Goal: Task Accomplishment & Management: Manage account settings

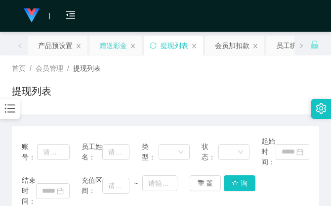
click at [119, 41] on div "赠送彩金" at bounding box center [113, 45] width 28 height 19
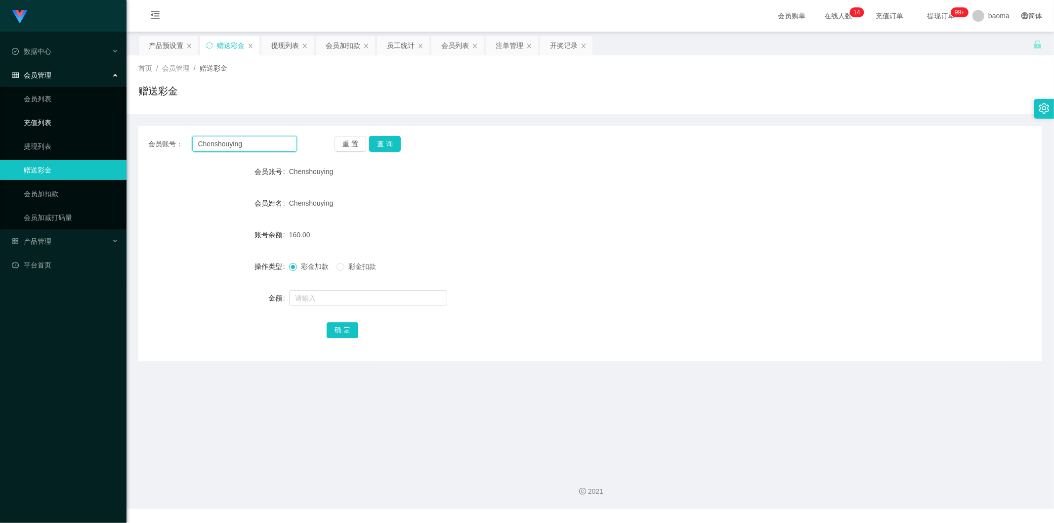
drag, startPoint x: 267, startPoint y: 146, endPoint x: 52, endPoint y: 116, distance: 217.1
click at [76, 116] on section "Jingdong工作台代理端 数据中心 会员管理 会员列表 充值列表 提现列表 赠送彩金 会员加扣款 会员加减打码量 产品管理 平台首页 保存配置 重置配置 …" at bounding box center [527, 254] width 1054 height 508
drag, startPoint x: 386, startPoint y: 145, endPoint x: 368, endPoint y: 147, distance: 17.9
click at [384, 146] on button "查 询" at bounding box center [385, 144] width 32 height 16
click at [333, 299] on input "text" at bounding box center [368, 298] width 158 height 16
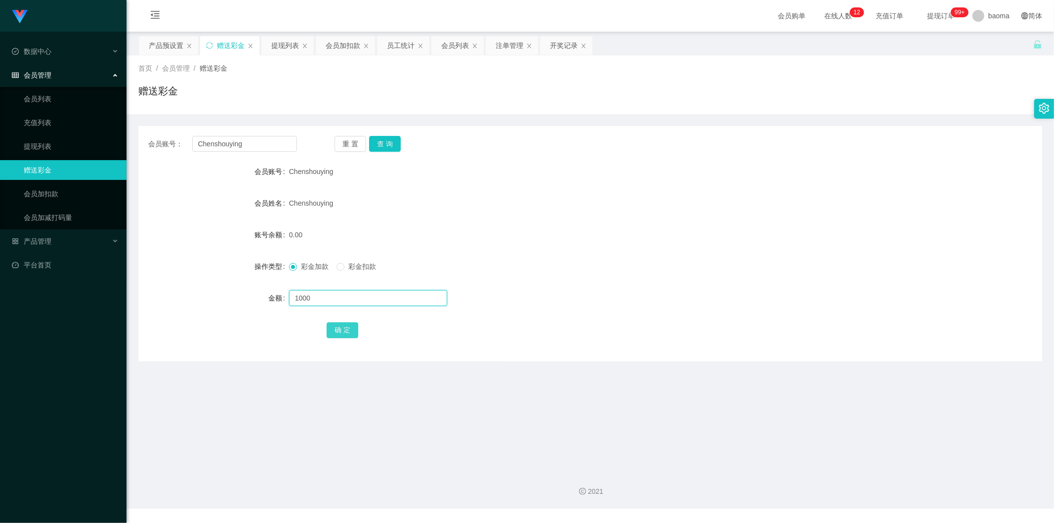
type input "1000"
click at [345, 326] on button "确 定" at bounding box center [343, 330] width 32 height 16
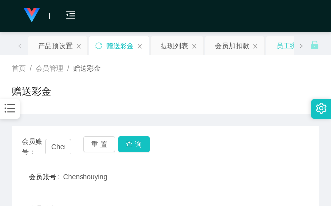
drag, startPoint x: 269, startPoint y: 66, endPoint x: 272, endPoint y: 45, distance: 21.0
click at [269, 64] on div "首页 / 会员管理 / 赠送彩金 /" at bounding box center [165, 68] width 307 height 10
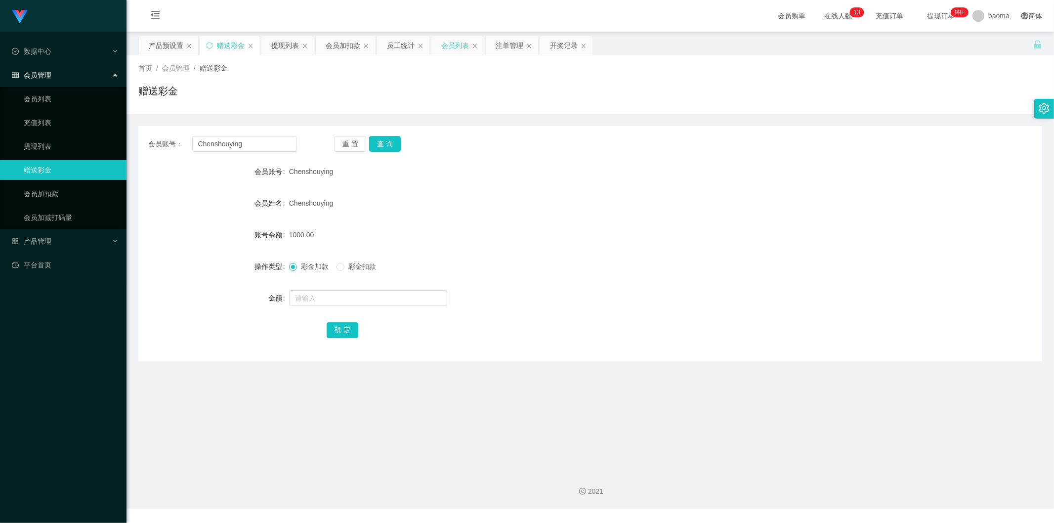
click at [459, 47] on div "会员列表" at bounding box center [455, 45] width 28 height 19
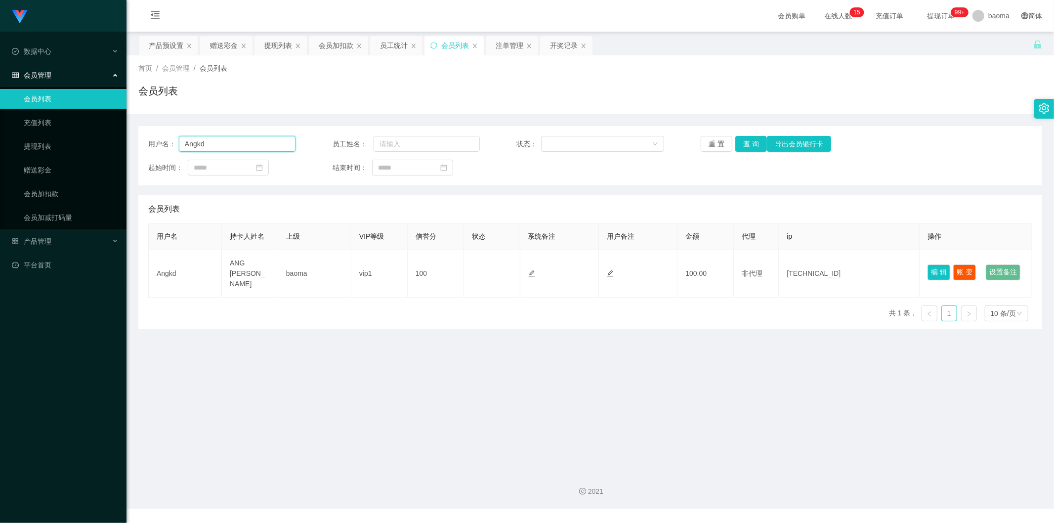
drag, startPoint x: 132, startPoint y: 121, endPoint x: 132, endPoint y: 127, distance: 6.4
click at [112, 117] on section "Jingdong工作台代理端 数据中心 会员管理 会员列表 充值列表 提现列表 赠送彩金 会员加扣款 会员加减打码量 产品管理 平台首页 保存配置 重置配置 …" at bounding box center [527, 254] width 1054 height 508
paste input "Chenshouying"
click at [754, 146] on button "查 询" at bounding box center [751, 144] width 32 height 16
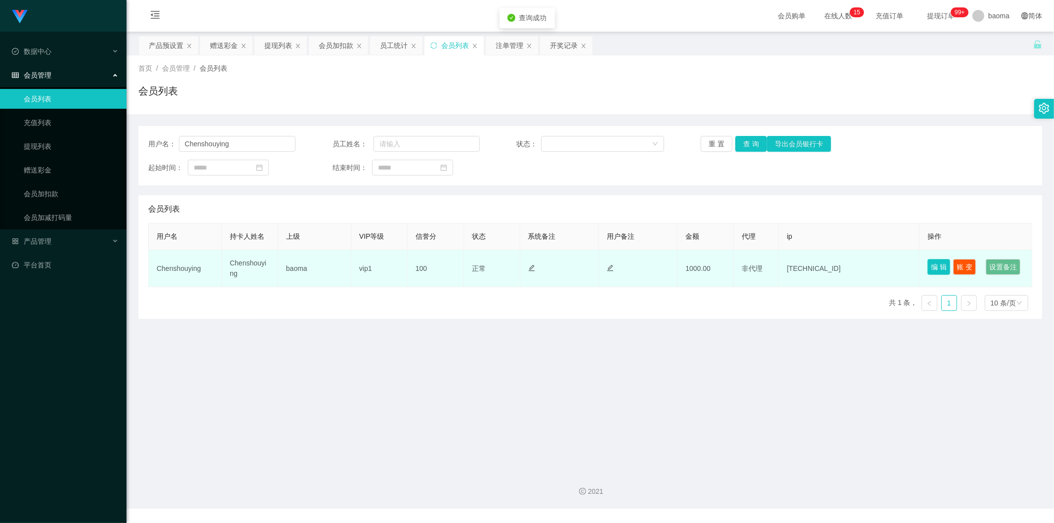
click at [930, 262] on button "编 辑" at bounding box center [938, 267] width 23 height 16
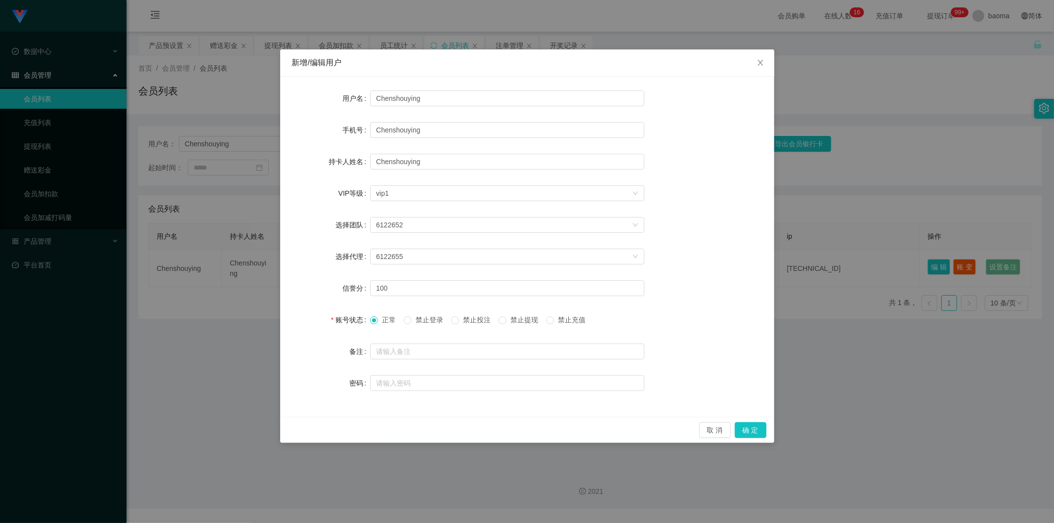
click at [513, 320] on span "禁止提现" at bounding box center [524, 320] width 36 height 8
click at [745, 424] on button "确 定" at bounding box center [751, 430] width 32 height 16
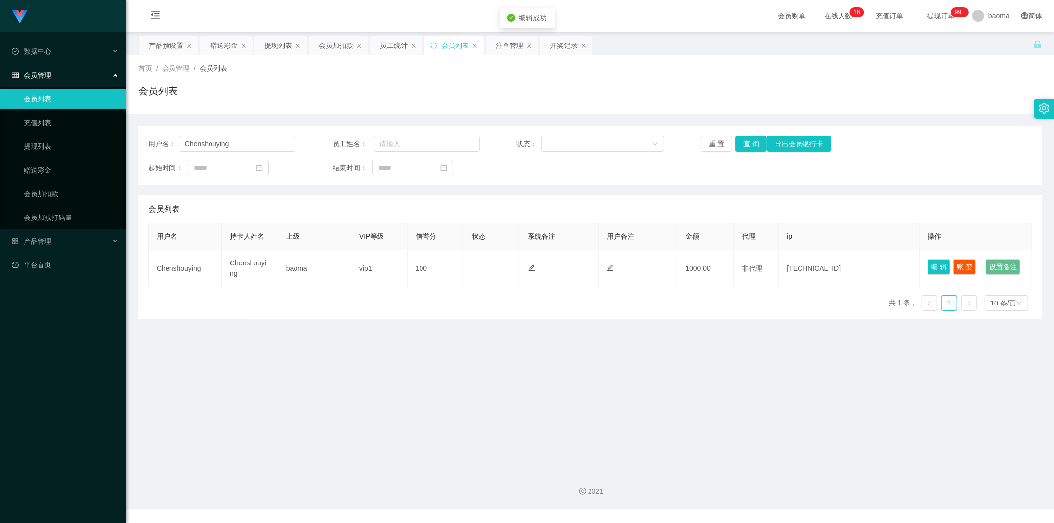
click at [594, 352] on main "关闭左侧 关闭右侧 关闭其它 刷新页面 产品预设置 赠送彩金 提现列表 会员加扣款 员工统计 会员列表 注单管理 开奖记录 首页 / 会员管理 / 会员列表 …" at bounding box center [589, 247] width 927 height 431
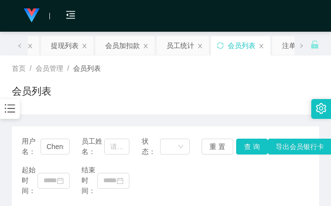
drag, startPoint x: 251, startPoint y: 67, endPoint x: 292, endPoint y: 1, distance: 77.7
click at [258, 62] on div "首页 / 会员管理 / 会员列表 / 会员列表" at bounding box center [165, 84] width 331 height 59
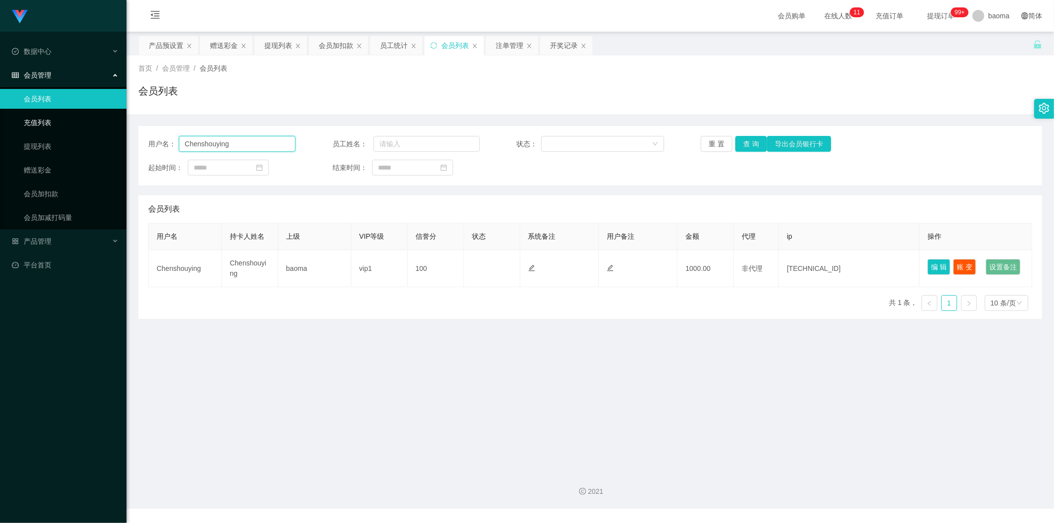
drag, startPoint x: 255, startPoint y: 142, endPoint x: 65, endPoint y: 116, distance: 192.0
click at [68, 116] on section "Jingdong工作台代理端 数据中心 会员管理 会员列表 充值列表 提现列表 赠送彩金 会员加扣款 会员加减打码量 产品管理 平台首页 保存配置 重置配置 …" at bounding box center [527, 254] width 1054 height 508
paste input "Angkd"
type input "Angkd"
drag, startPoint x: 745, startPoint y: 143, endPoint x: 730, endPoint y: 140, distance: 15.2
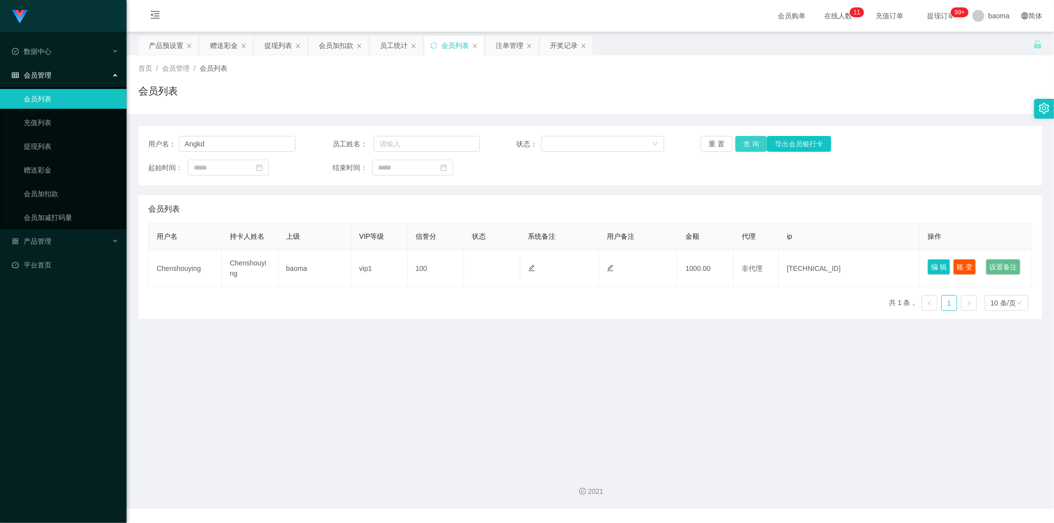
click at [745, 143] on button "查 询" at bounding box center [751, 144] width 32 height 16
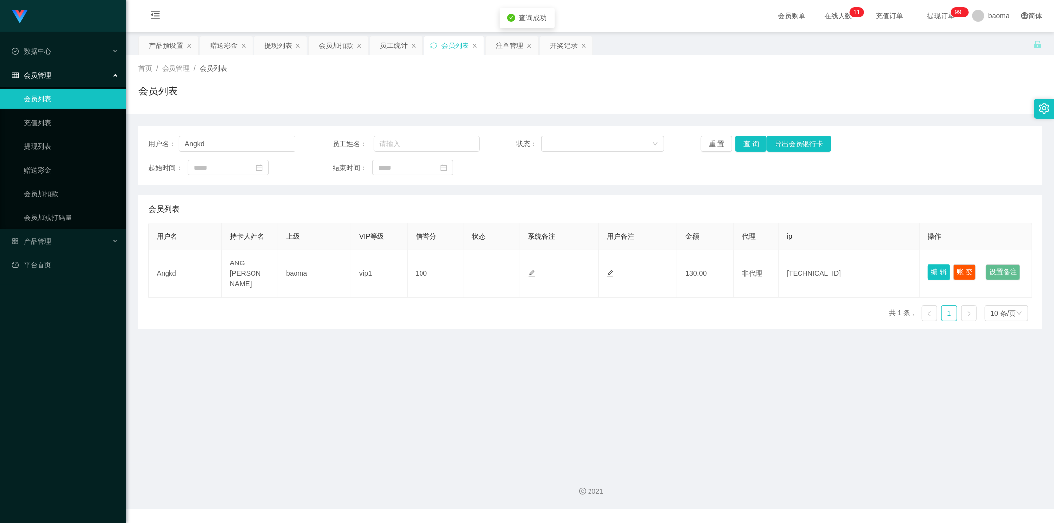
click at [930, 264] on button "编 辑" at bounding box center [938, 272] width 23 height 16
type input "Angkd"
type input "ANG [PERSON_NAME]"
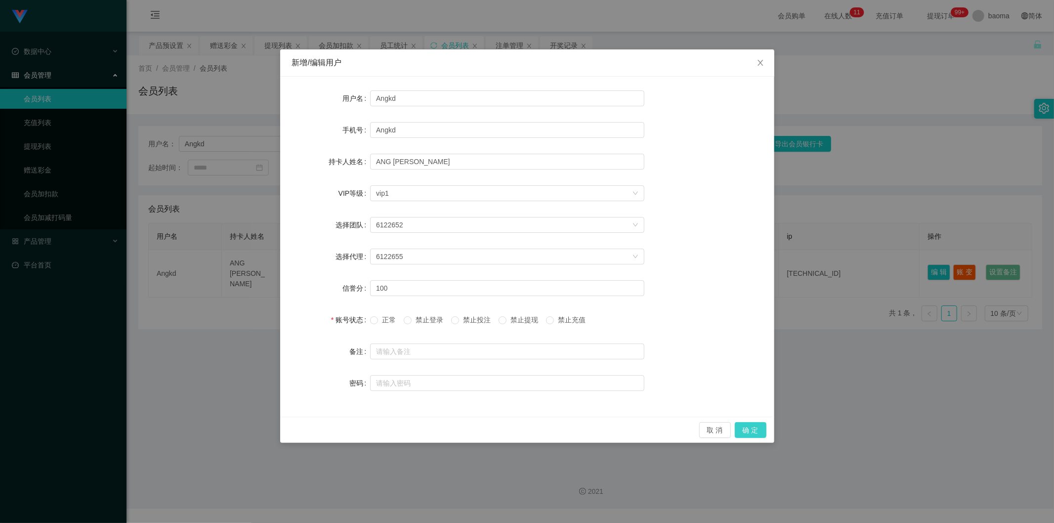
click at [752, 428] on button "确 定" at bounding box center [751, 430] width 32 height 16
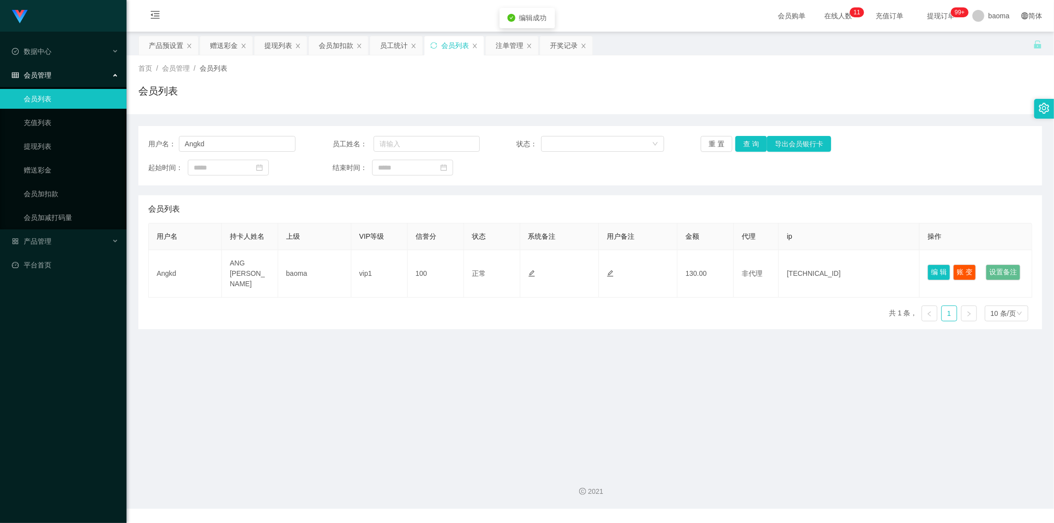
click at [734, 396] on main "关闭左侧 关闭右侧 关闭其它 刷新页面 产品预设置 赠送彩金 提现列表 会员加扣款 员工统计 会员列表 注单管理 开奖记录 首页 / 会员管理 / 会员列表 …" at bounding box center [589, 247] width 927 height 431
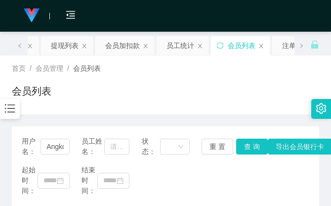
click at [239, 90] on div "会员列表" at bounding box center [165, 94] width 307 height 23
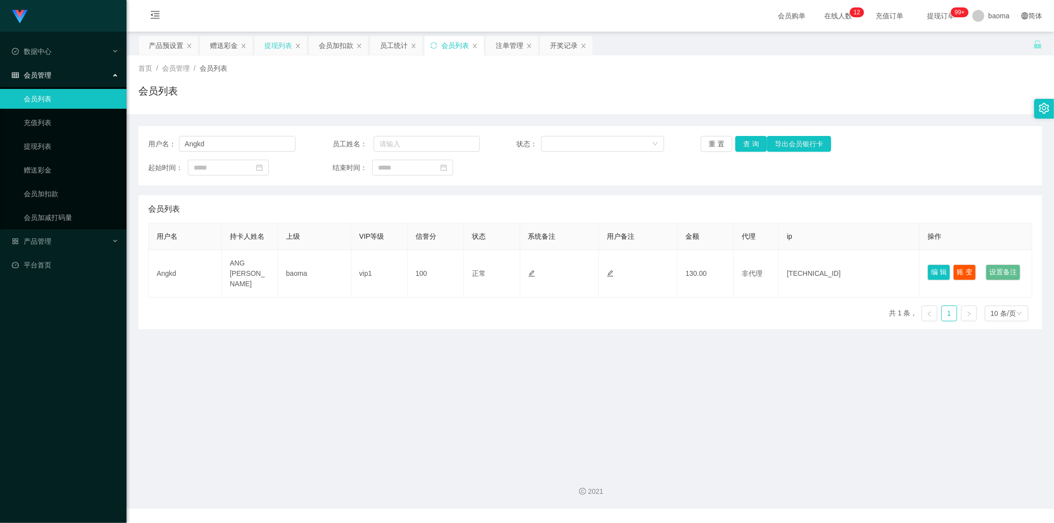
click at [274, 48] on div "提现列表" at bounding box center [278, 45] width 28 height 19
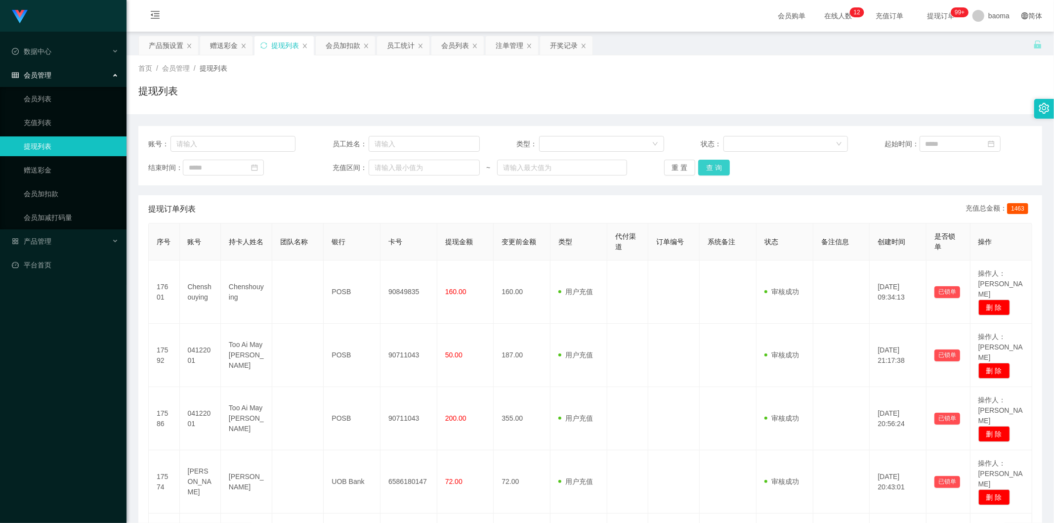
click at [720, 167] on button "查 询" at bounding box center [714, 168] width 32 height 16
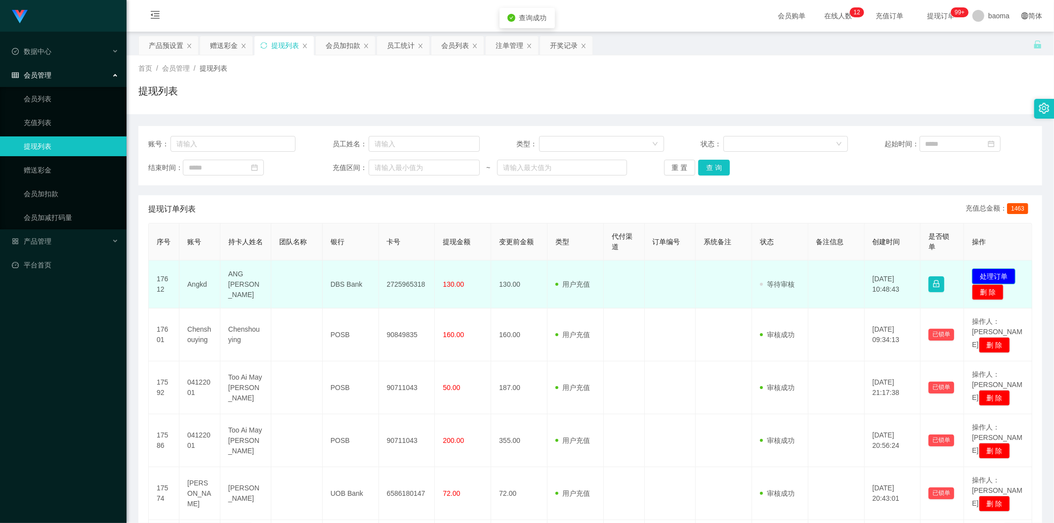
click at [992, 271] on button "处理订单" at bounding box center [993, 276] width 43 height 16
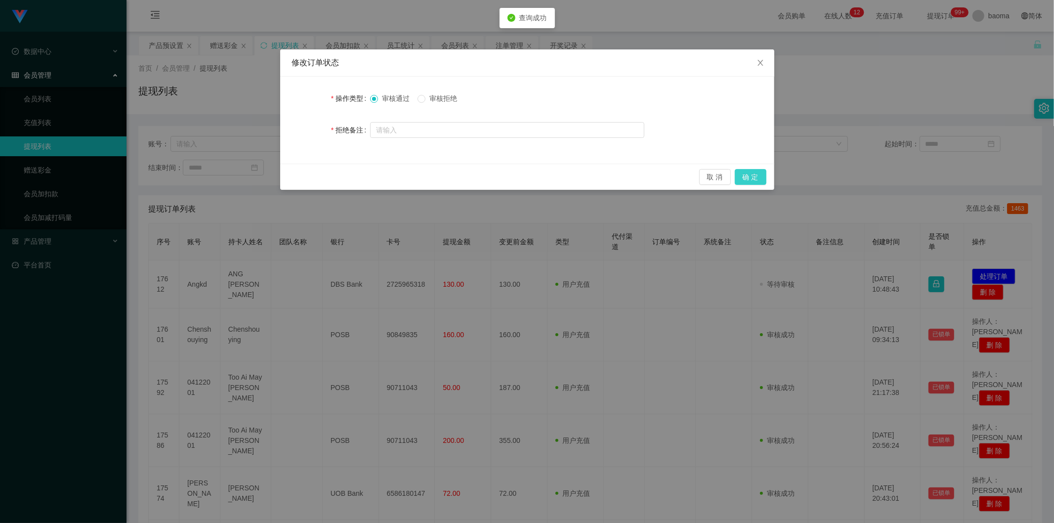
click at [755, 171] on button "确 定" at bounding box center [751, 177] width 32 height 16
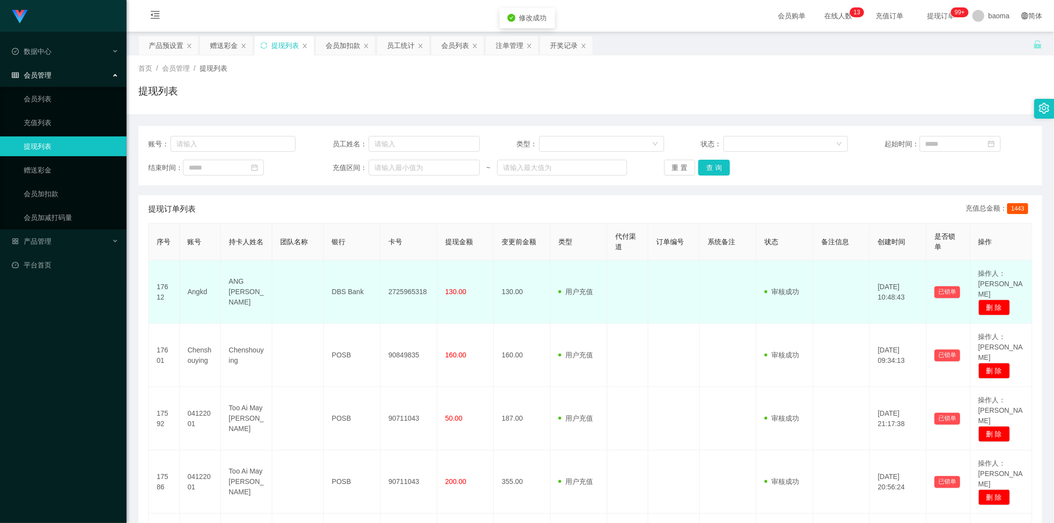
click at [401, 287] on td "2725965318" at bounding box center [408, 291] width 57 height 63
copy td "2725965318"
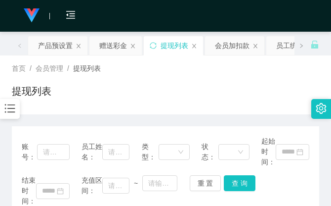
drag, startPoint x: 257, startPoint y: 79, endPoint x: 288, endPoint y: 11, distance: 74.1
click at [257, 76] on div "首页 / 会员管理 / 提现列表 / 提现列表" at bounding box center [165, 84] width 307 height 43
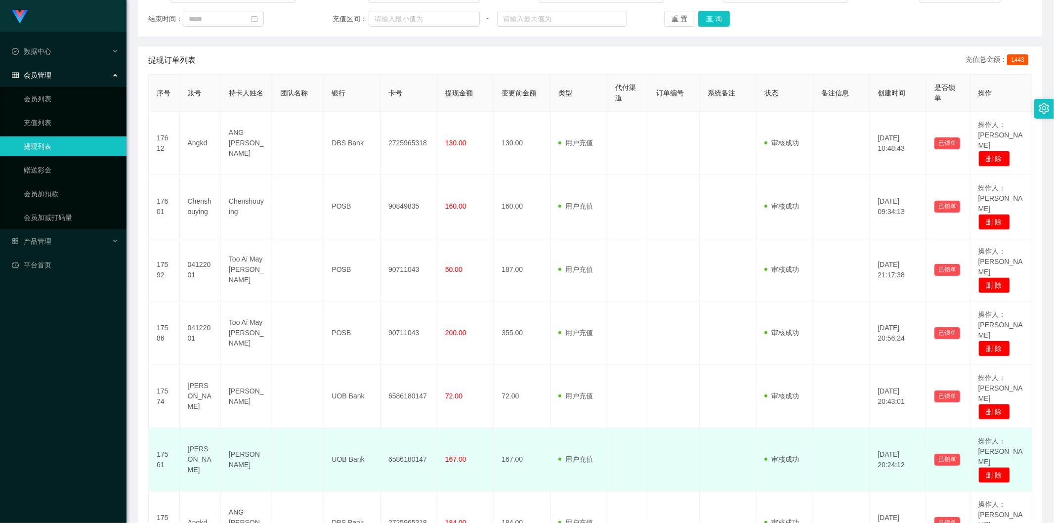
scroll to position [165, 0]
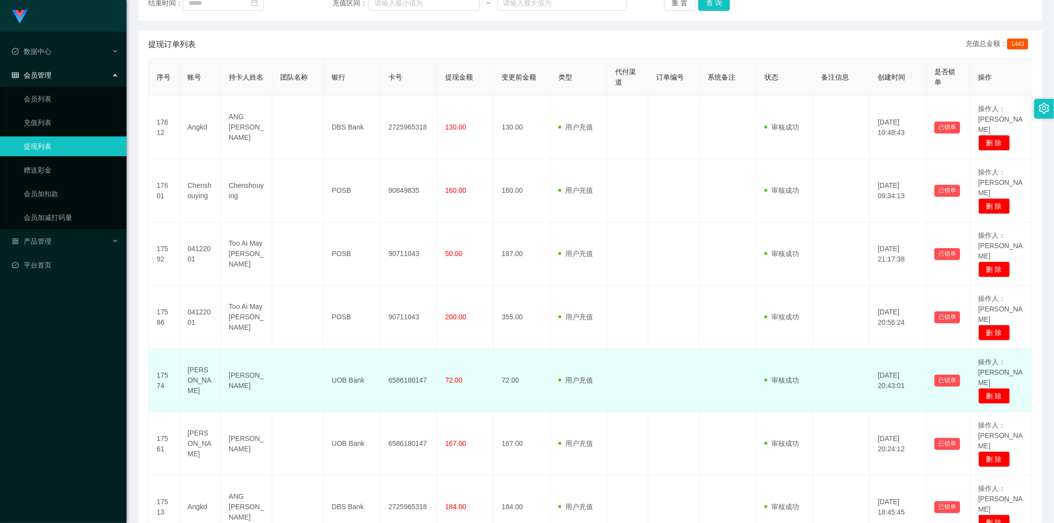
click at [407, 349] on td "6586180147" at bounding box center [408, 380] width 57 height 63
copy td "6586180147"
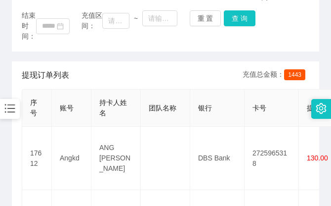
click at [287, 19] on div "结束时间： 充值区间： ~ 重 置 查 询" at bounding box center [166, 25] width 288 height 31
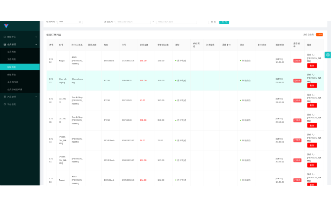
scroll to position [0, 0]
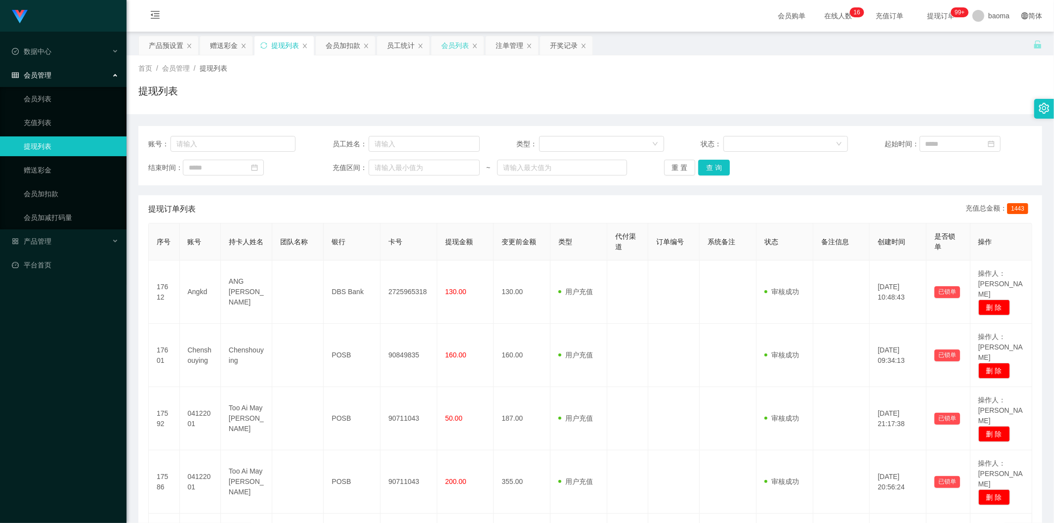
click at [447, 46] on div "会员列表" at bounding box center [455, 45] width 28 height 19
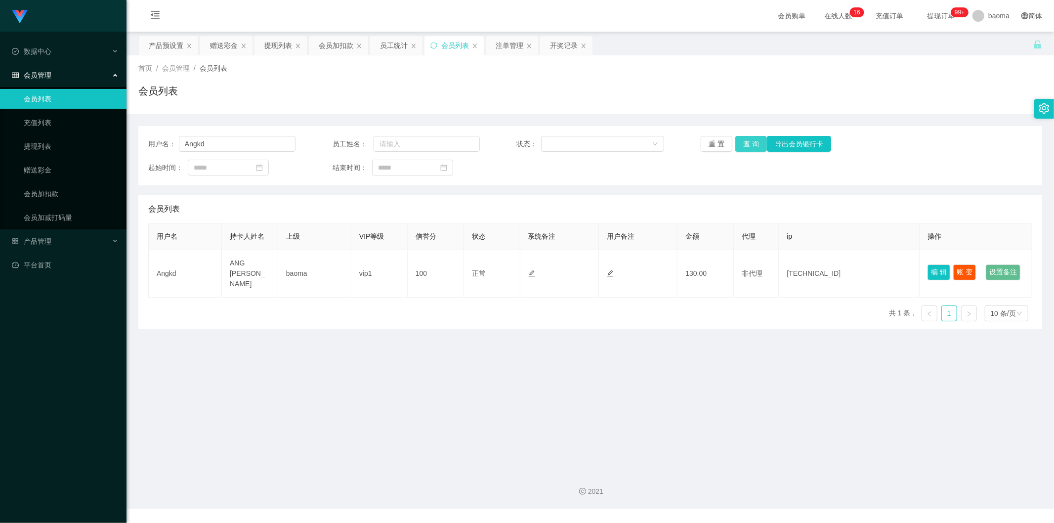
click at [747, 136] on button "查 询" at bounding box center [751, 144] width 32 height 16
click at [748, 144] on button "查 询" at bounding box center [751, 144] width 32 height 16
click at [748, 144] on div "重 置 查 询 导出会员银行卡" at bounding box center [774, 144] width 147 height 16
click at [748, 144] on button "查 询" at bounding box center [751, 144] width 32 height 16
drag, startPoint x: 225, startPoint y: 133, endPoint x: 100, endPoint y: 120, distance: 126.3
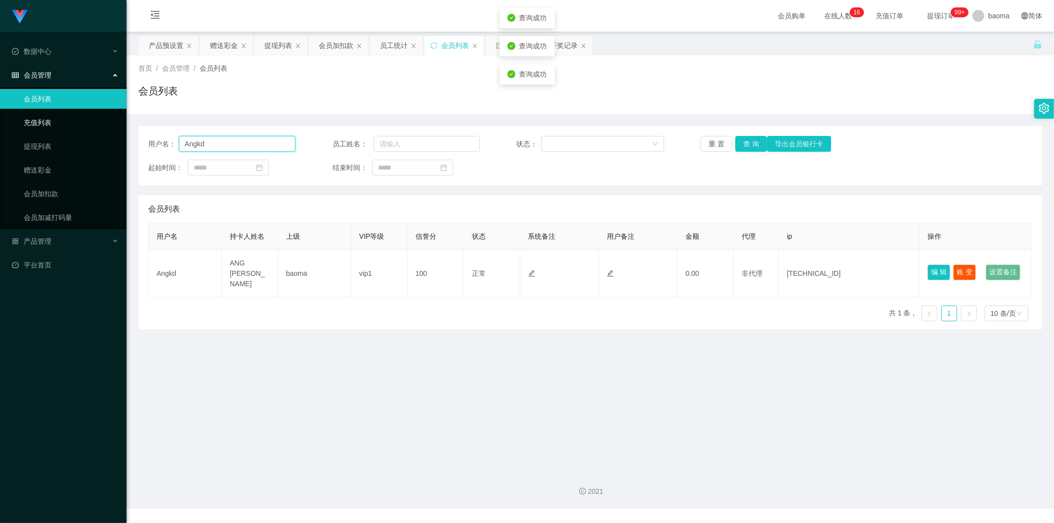
click at [46, 107] on section "Jingdong工作台代理端 数据中心 会员管理 会员列表 充值列表 提现列表 赠送彩金 会员加扣款 会员加减打码量 产品管理 平台首页 保存配置 重置配置 …" at bounding box center [527, 254] width 1054 height 508
click at [758, 139] on button "查 询" at bounding box center [751, 144] width 32 height 16
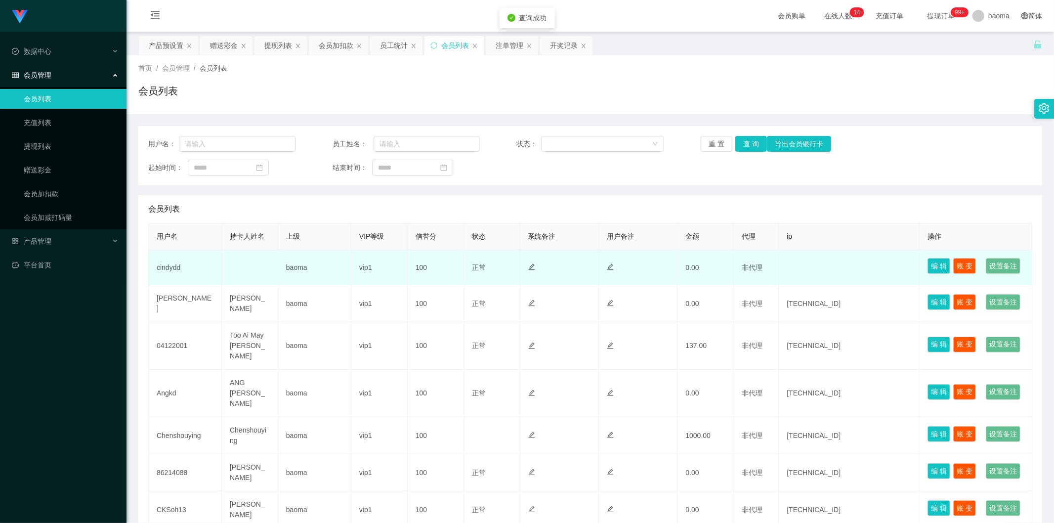
click at [171, 280] on td "cindydd" at bounding box center [185, 267] width 73 height 35
click at [171, 279] on td "cindydd" at bounding box center [185, 267] width 73 height 35
copy td "cindydd"
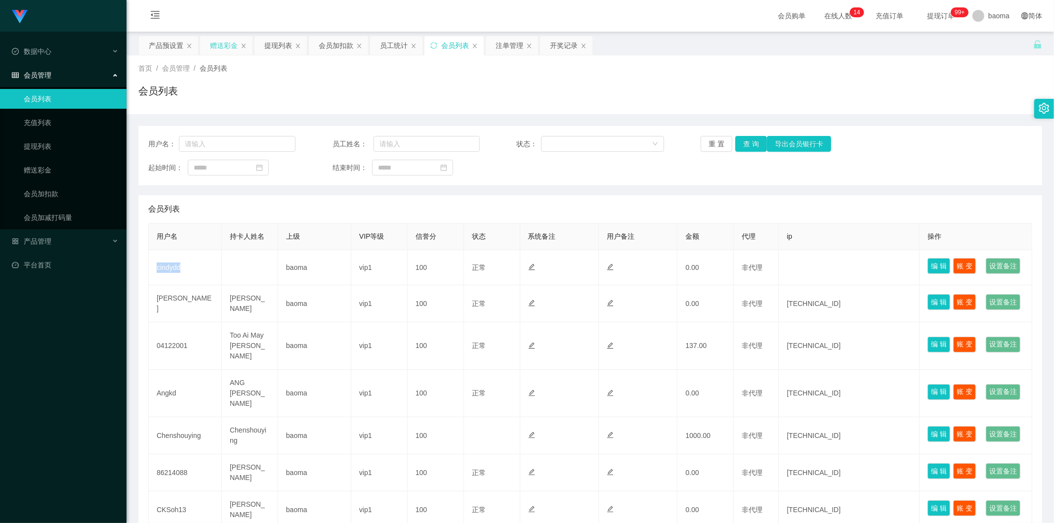
click at [221, 42] on div "赠送彩金" at bounding box center [224, 45] width 28 height 19
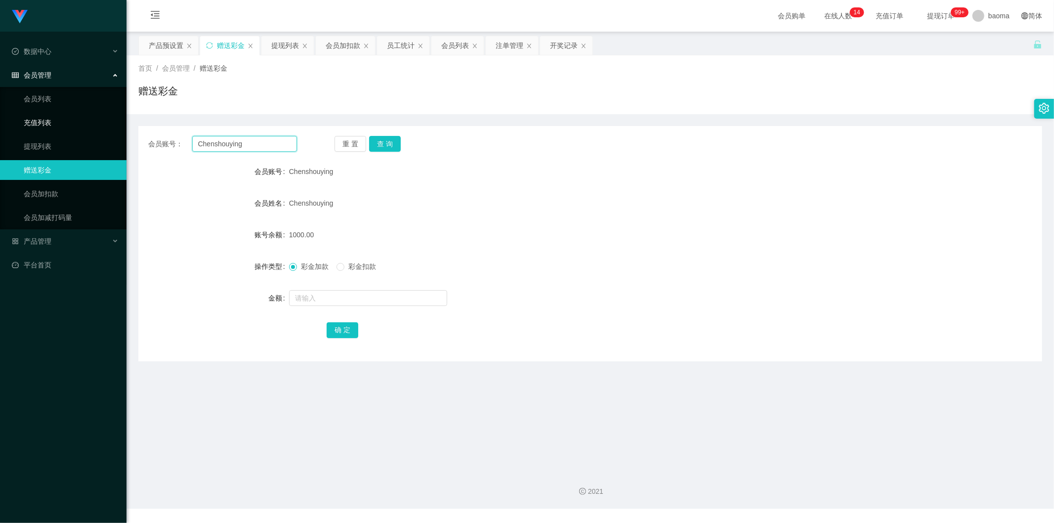
drag, startPoint x: 248, startPoint y: 145, endPoint x: 70, endPoint y: 117, distance: 179.6
click at [73, 118] on section "Jingdong工作台代理端 数据中心 会员管理 会员列表 充值列表 提现列表 赠送彩金 会员加扣款 会员加减打码量 产品管理 平台首页 保存配置 重置配置 …" at bounding box center [527, 254] width 1054 height 508
paste input "cindydd"
type input "cindydd"
drag, startPoint x: 389, startPoint y: 144, endPoint x: 375, endPoint y: 152, distance: 16.4
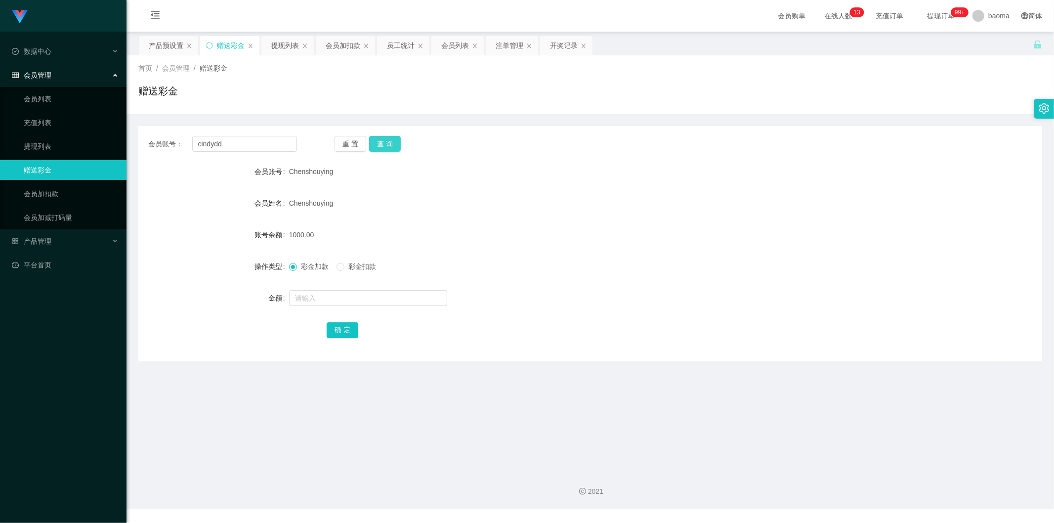
click at [389, 144] on button "查 询" at bounding box center [385, 144] width 32 height 16
click at [328, 297] on input "text" at bounding box center [368, 298] width 158 height 16
type input "100"
click at [344, 325] on button "确 定" at bounding box center [343, 330] width 32 height 16
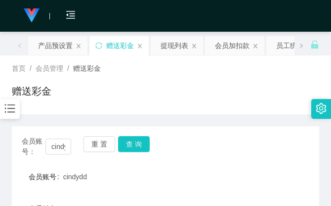
drag, startPoint x: 245, startPoint y: 103, endPoint x: 244, endPoint y: 96, distance: 6.9
click at [245, 103] on div "赠送彩金" at bounding box center [165, 94] width 307 height 23
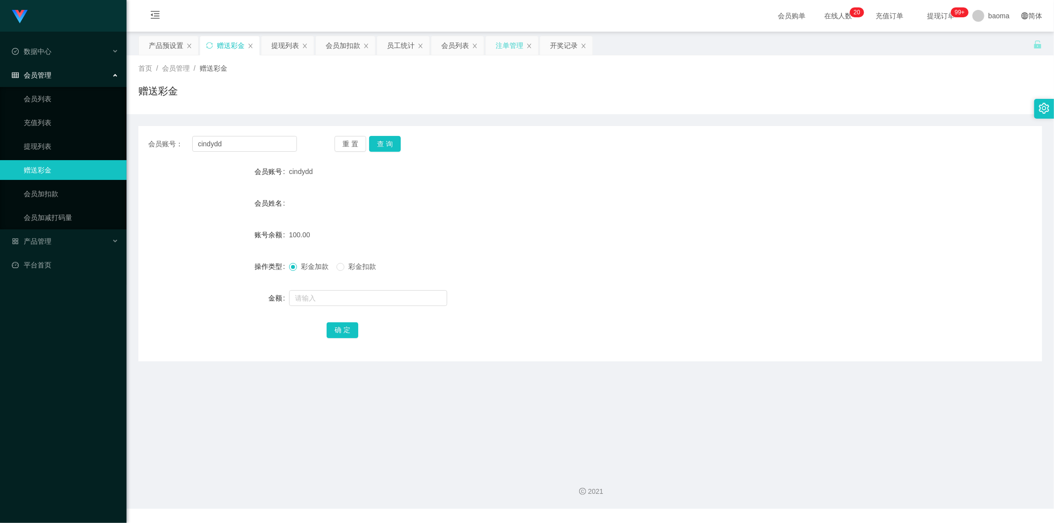
click at [505, 41] on div "注单管理" at bounding box center [510, 45] width 28 height 19
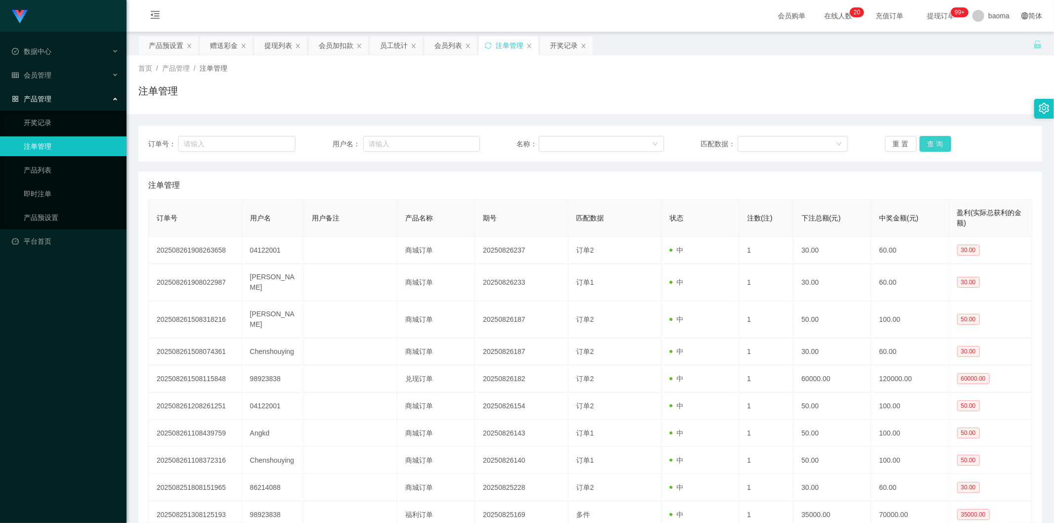
click at [937, 143] on button "查 询" at bounding box center [935, 144] width 32 height 16
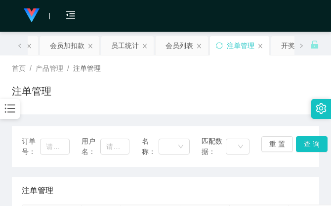
click at [233, 71] on div "首页 / 产品管理 / 注单管理 /" at bounding box center [165, 68] width 307 height 10
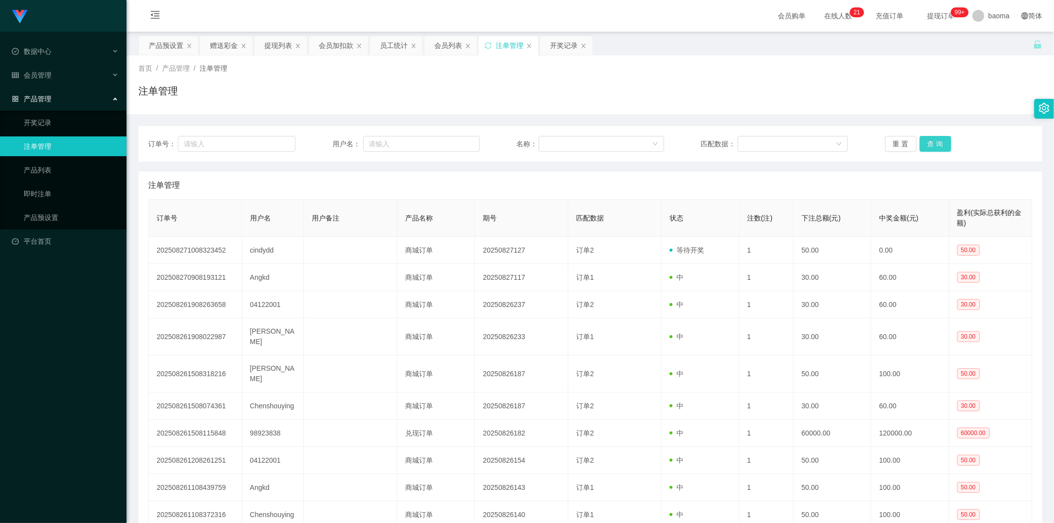
click at [931, 144] on button "查 询" at bounding box center [935, 144] width 32 height 16
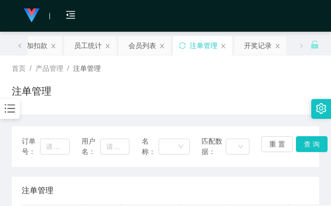
drag, startPoint x: 269, startPoint y: 82, endPoint x: 270, endPoint y: 72, distance: 9.4
click at [269, 78] on div "首页 / 产品管理 / 注单管理 / 注单管理" at bounding box center [165, 84] width 307 height 43
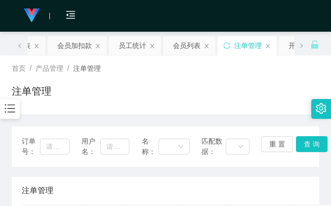
click at [276, 78] on div "首页 / 产品管理 / 注单管理 / 注单管理" at bounding box center [165, 84] width 307 height 43
drag, startPoint x: 288, startPoint y: 90, endPoint x: 281, endPoint y: 47, distance: 43.5
click at [287, 86] on div "注单管理" at bounding box center [165, 94] width 307 height 23
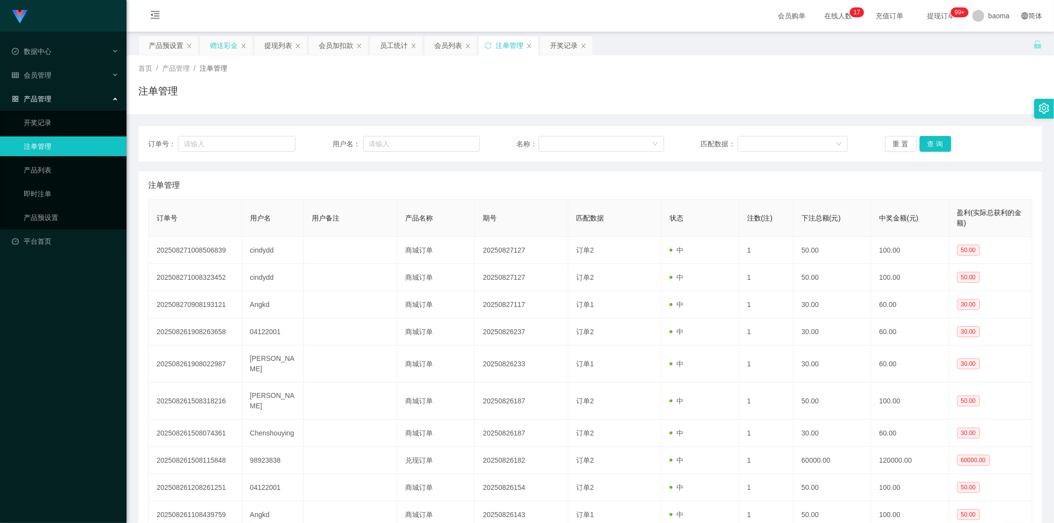
click at [223, 45] on div "赠送彩金" at bounding box center [224, 45] width 28 height 19
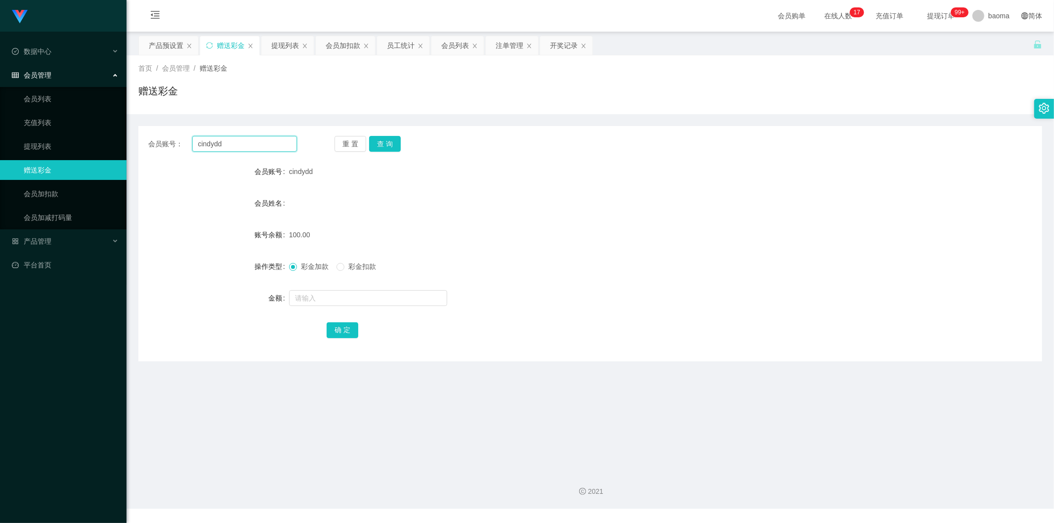
drag, startPoint x: 252, startPoint y: 145, endPoint x: 158, endPoint y: 124, distance: 96.7
click at [119, 121] on section "Jingdong工作台代理端 数据中心 会员管理 会员列表 充值列表 提现列表 赠送彩金 会员加扣款 会员加减打码量 产品管理 开奖记录 注单管理 产品列表 …" at bounding box center [527, 254] width 1054 height 508
click at [376, 141] on button "查 询" at bounding box center [385, 144] width 32 height 16
click at [344, 267] on span at bounding box center [340, 267] width 8 height 8
click at [320, 292] on input "text" at bounding box center [368, 298] width 158 height 16
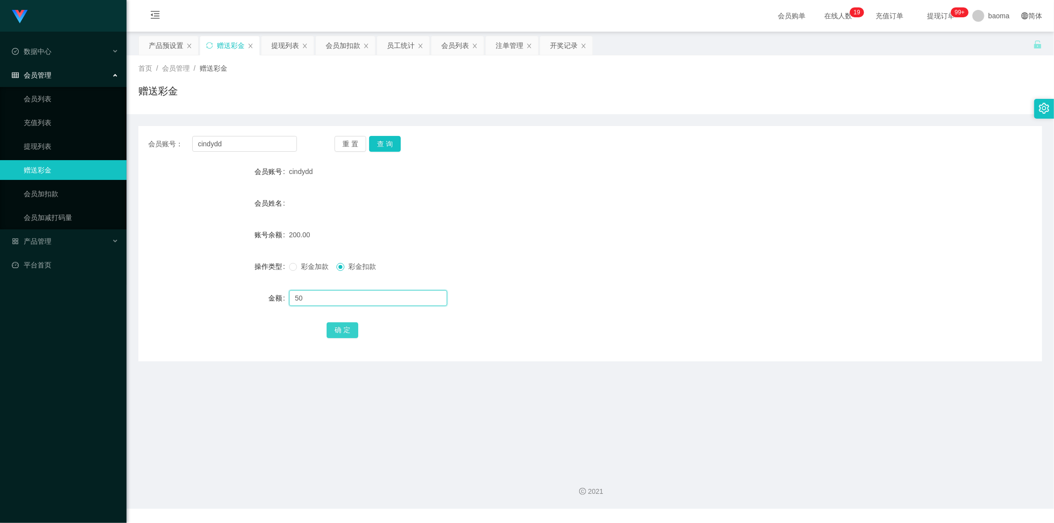
type input "50"
click at [353, 333] on button "确 定" at bounding box center [343, 330] width 32 height 16
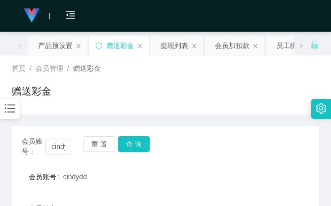
click at [265, 100] on div "赠送彩金" at bounding box center [165, 94] width 307 height 23
drag, startPoint x: 274, startPoint y: 88, endPoint x: 286, endPoint y: 22, distance: 67.3
click at [274, 83] on div "赠送彩金" at bounding box center [165, 94] width 307 height 23
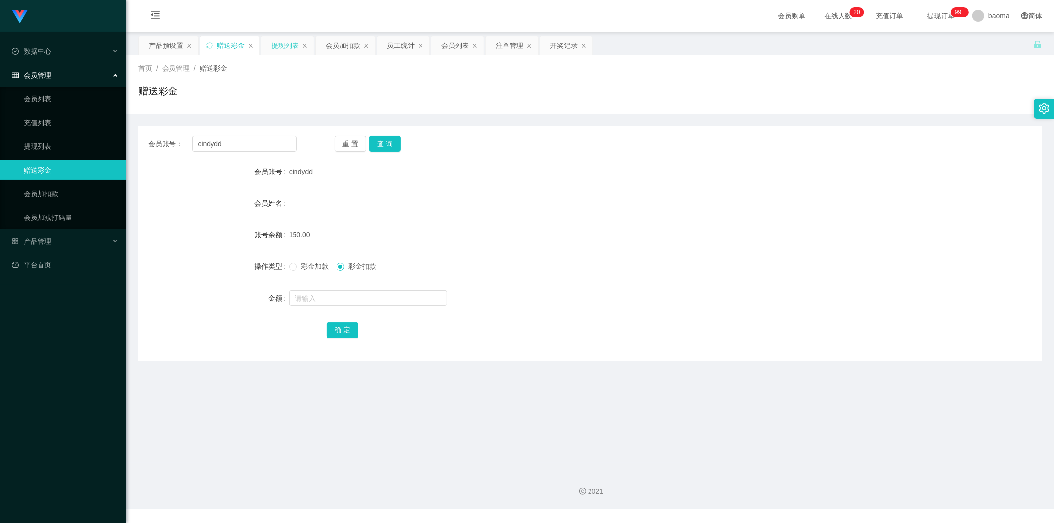
click at [271, 41] on div "提现列表" at bounding box center [285, 45] width 28 height 19
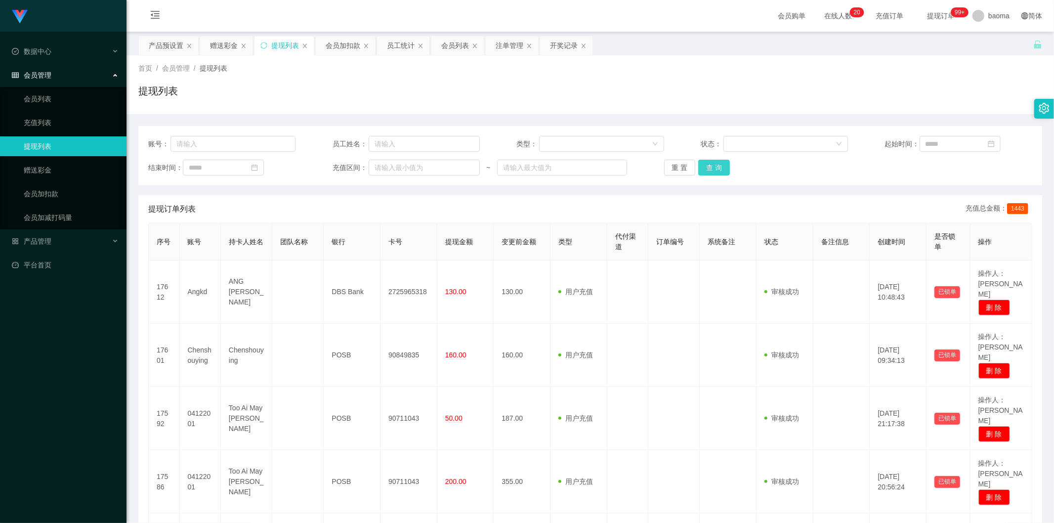
click at [709, 168] on button "查 询" at bounding box center [714, 168] width 32 height 16
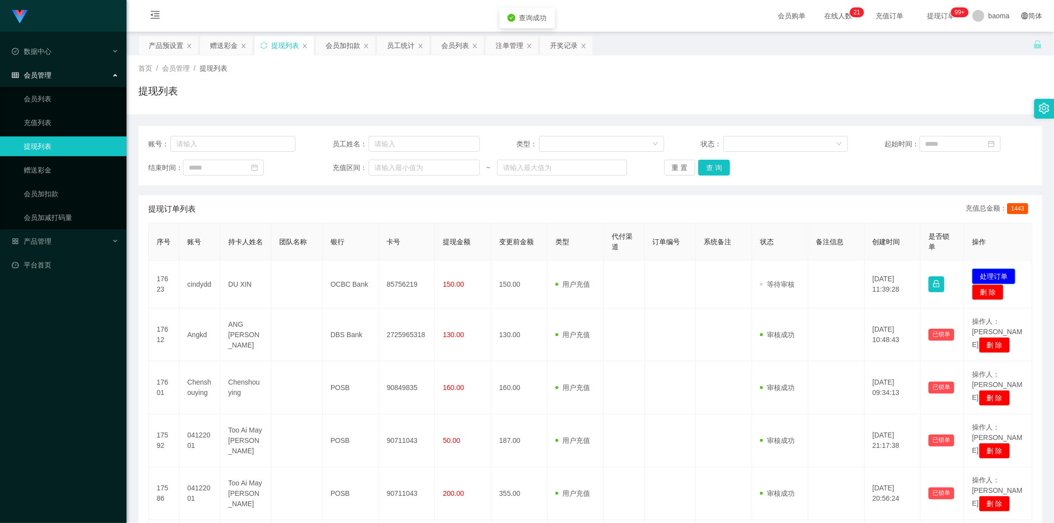
click at [991, 273] on button "处理订单" at bounding box center [993, 276] width 43 height 16
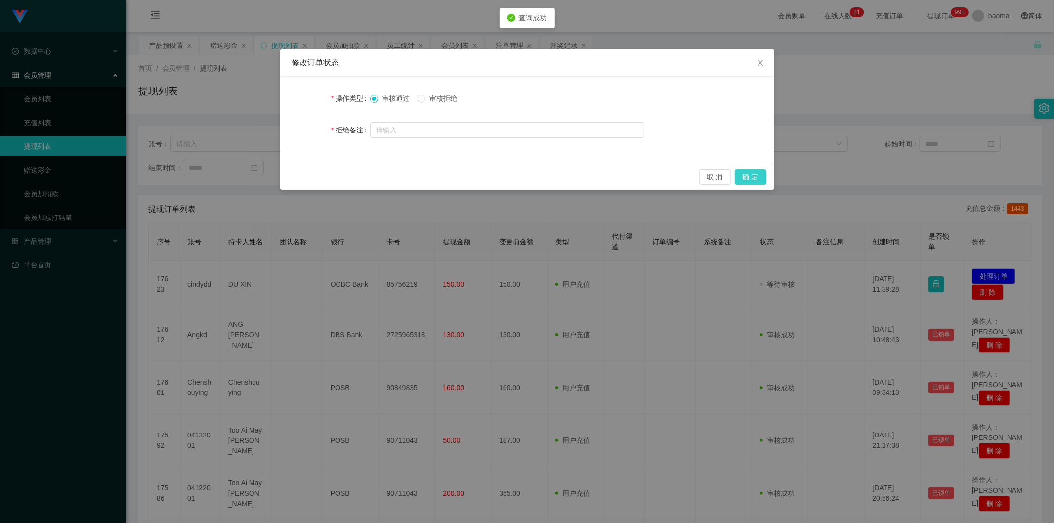
click at [749, 176] on button "确 定" at bounding box center [751, 177] width 32 height 16
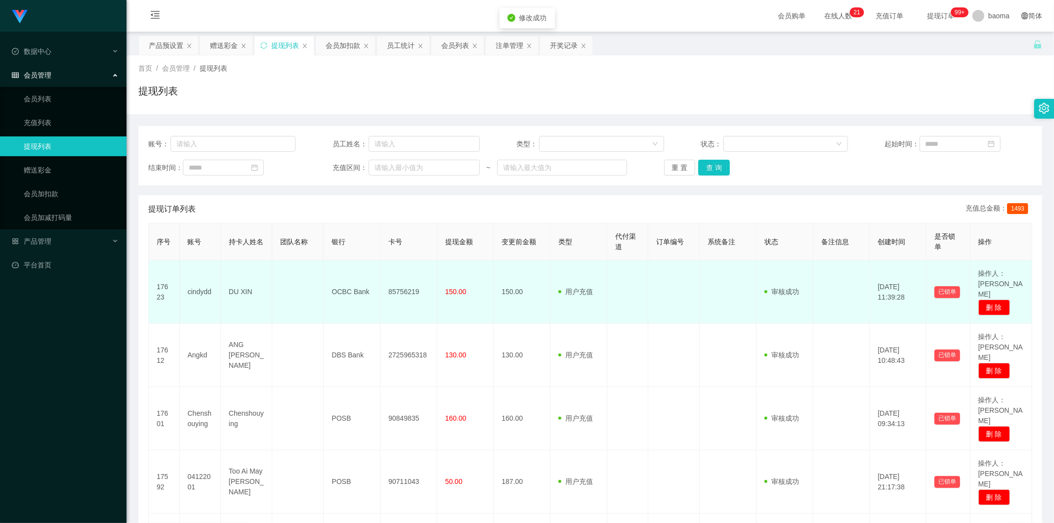
click at [403, 286] on td "85756219" at bounding box center [408, 291] width 57 height 63
click at [403, 285] on td "85756219" at bounding box center [408, 291] width 57 height 63
copy td "85756219"
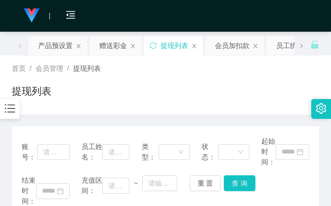
click at [263, 83] on div "提现列表" at bounding box center [165, 94] width 307 height 23
